Goal: Information Seeking & Learning: Learn about a topic

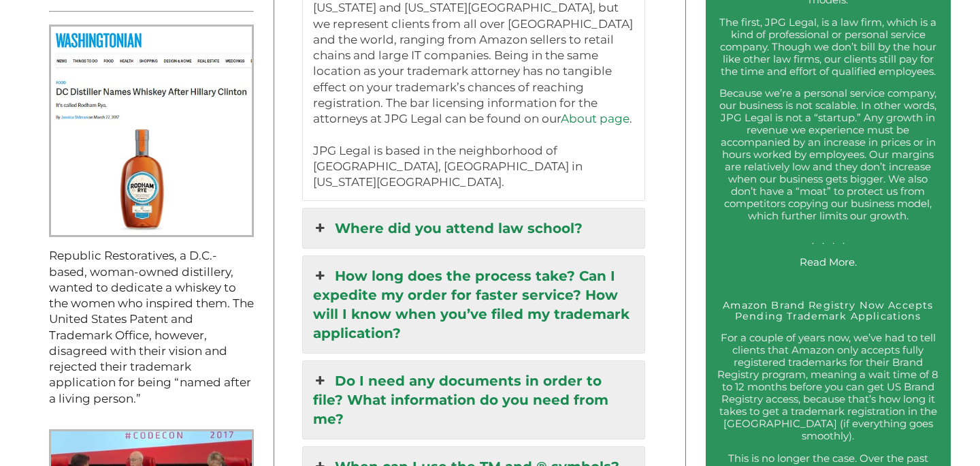
scroll to position [1389, 0]
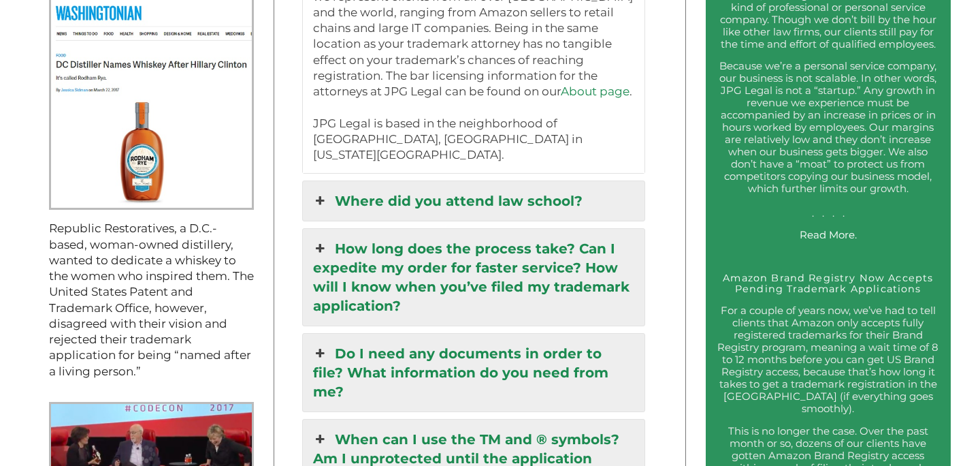
click at [557, 181] on link "Where did you attend law school?" at bounding box center [474, 200] width 342 height 39
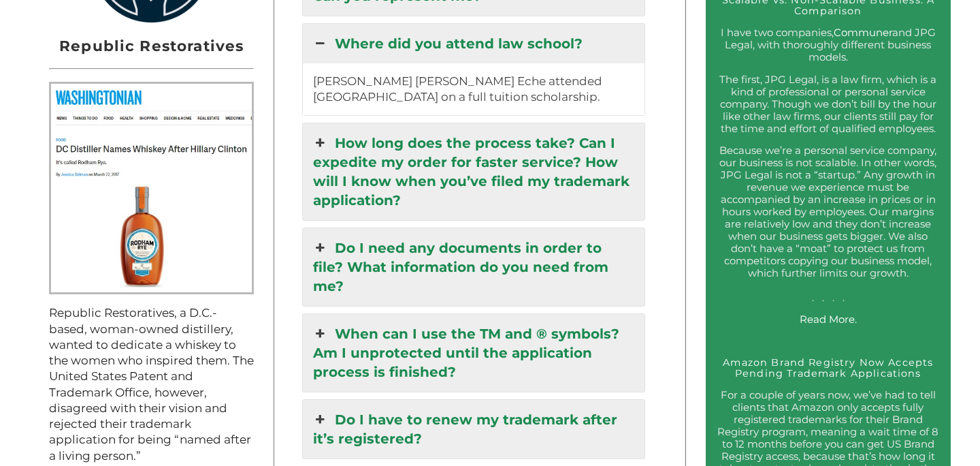
scroll to position [1306, 0]
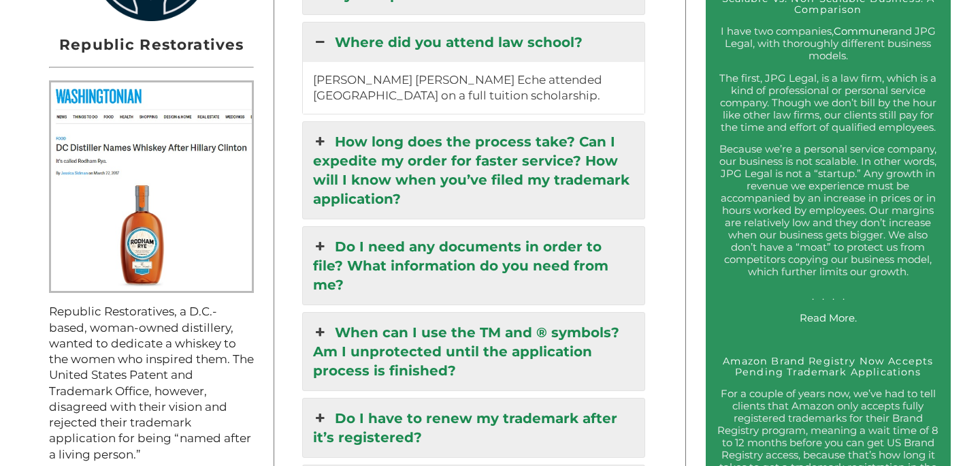
click at [566, 46] on link "Where did you attend law school?" at bounding box center [474, 41] width 342 height 39
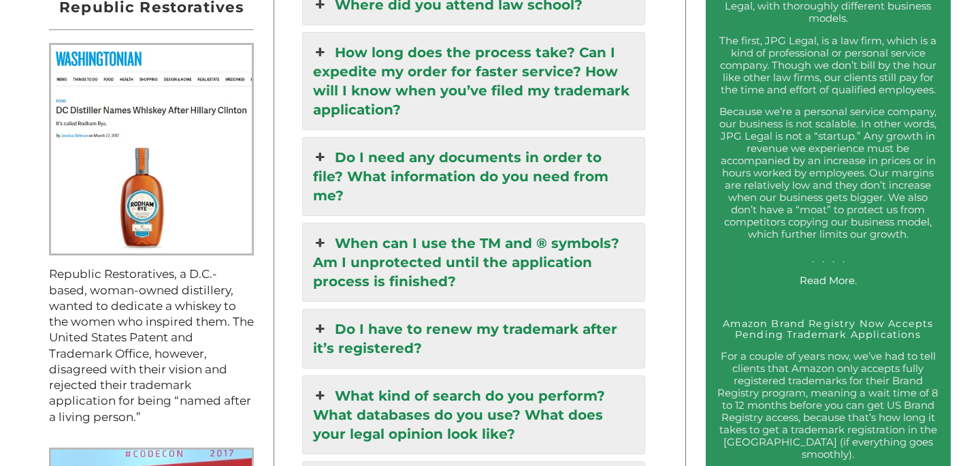
scroll to position [1363, 0]
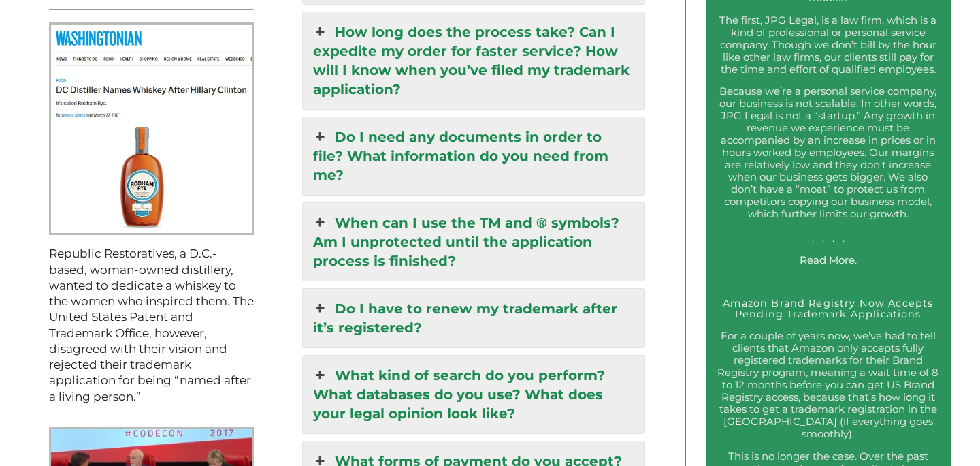
click at [569, 158] on link "Do I need any documents in order to file? What information do you need from me?" at bounding box center [474, 156] width 342 height 78
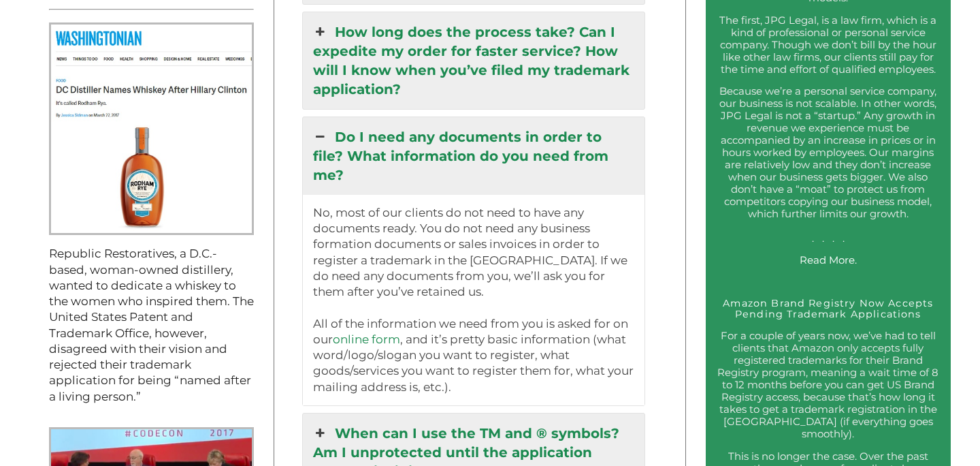
click at [569, 157] on link "Do I need any documents in order to file? What information do you need from me?" at bounding box center [474, 156] width 342 height 78
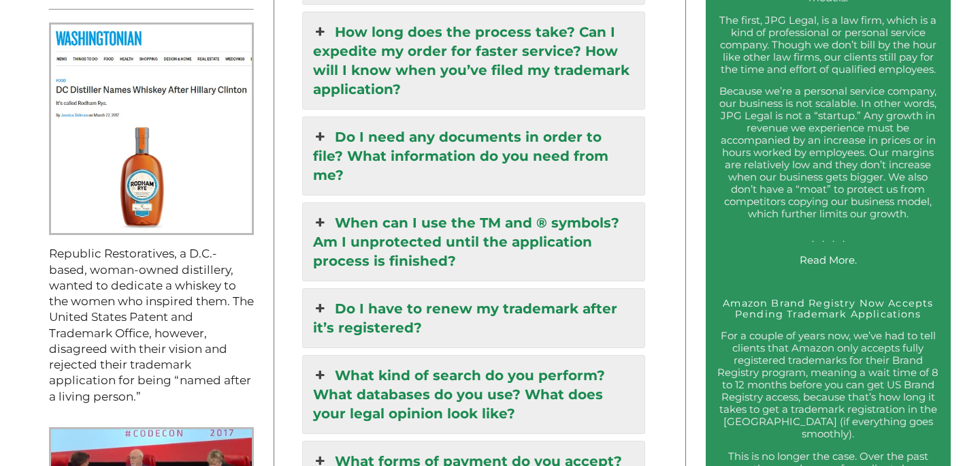
click at [551, 203] on link "When can I use the TM and ® symbols? Am I unprotected until the application pro…" at bounding box center [474, 242] width 342 height 78
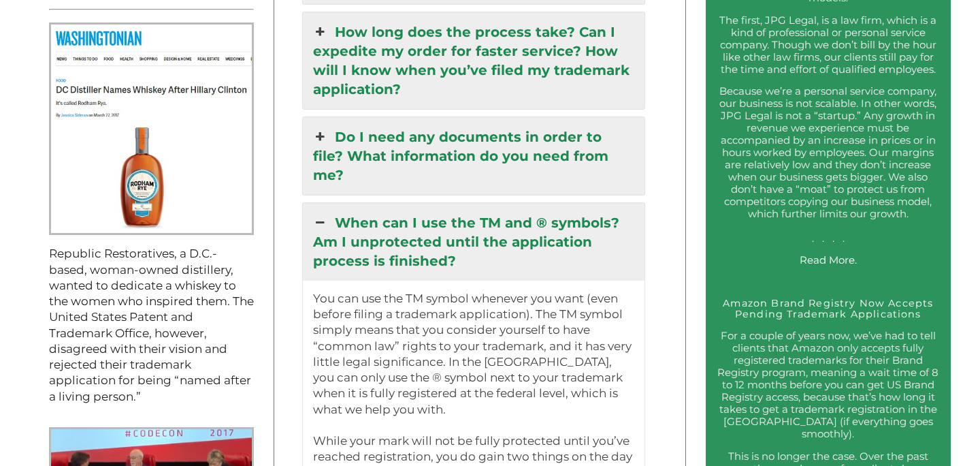
click at [551, 203] on link "When can I use the TM and ® symbols? Am I unprotected until the application pro…" at bounding box center [474, 242] width 342 height 78
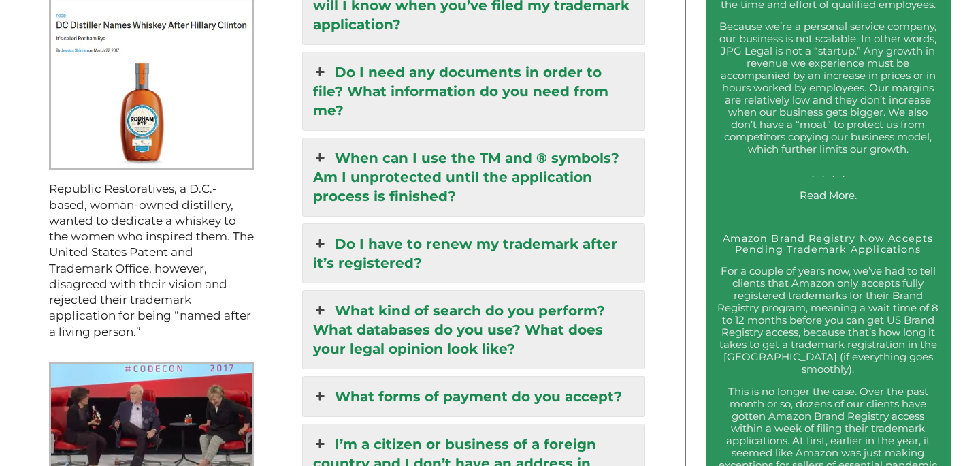
scroll to position [1429, 0]
click at [545, 223] on link "Do I have to renew my trademark after it’s registered?" at bounding box center [474, 252] width 342 height 59
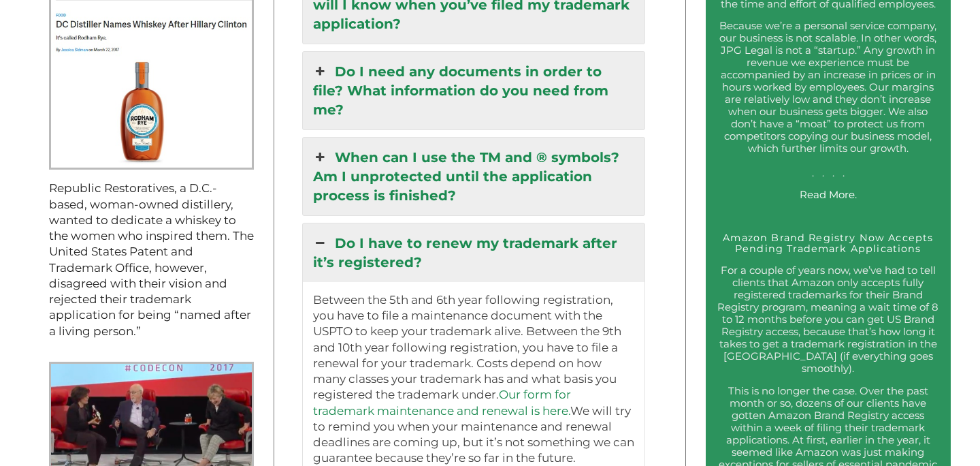
click at [545, 223] on link "Do I have to renew my trademark after it’s registered?" at bounding box center [474, 252] width 342 height 59
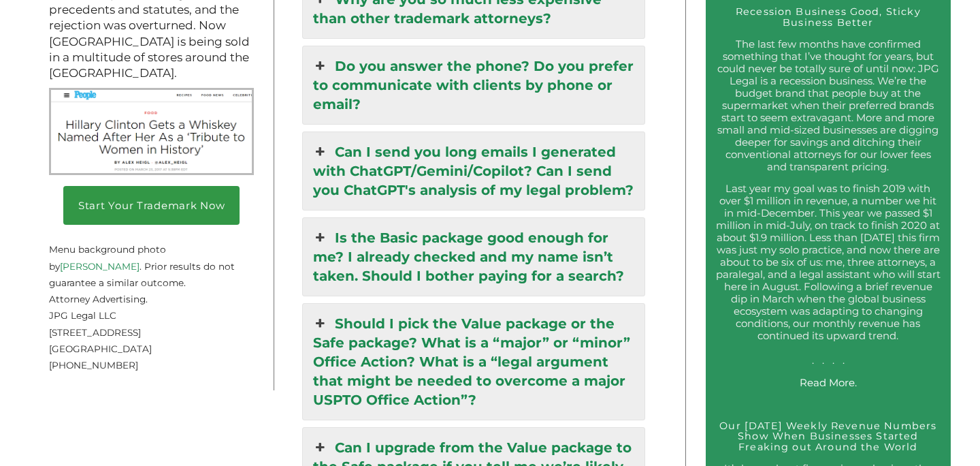
scroll to position [2045, 0]
click at [599, 142] on link "Can I send you long emails I generated with ChatGPT/Gemini/Copilot? Can I send …" at bounding box center [474, 170] width 342 height 78
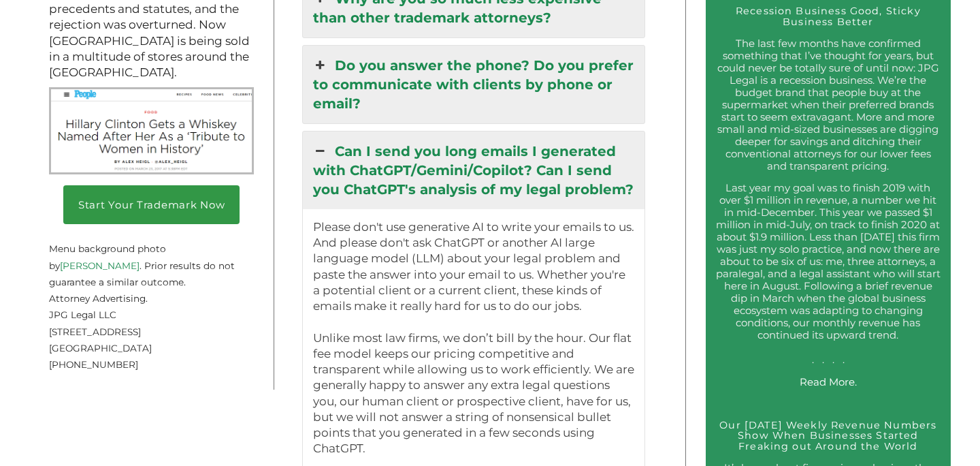
click at [600, 143] on link "Can I send you long emails I generated with ChatGPT/Gemini/Copilot? Can I send …" at bounding box center [474, 170] width 342 height 78
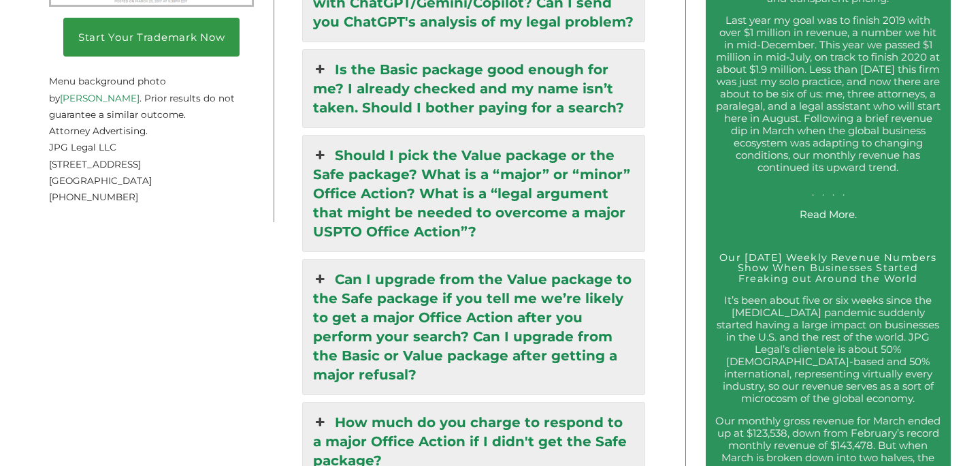
scroll to position [2212, 0]
click at [600, 143] on link "Should I pick the Value package or the Safe package? What is a “major” or “mino…" at bounding box center [474, 194] width 342 height 116
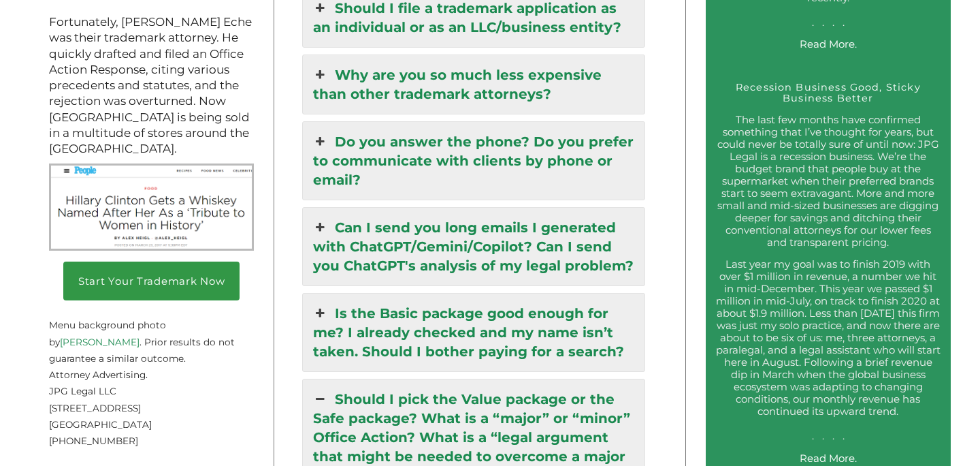
scroll to position [1980, 0]
